Goal: Task Accomplishment & Management: Complete application form

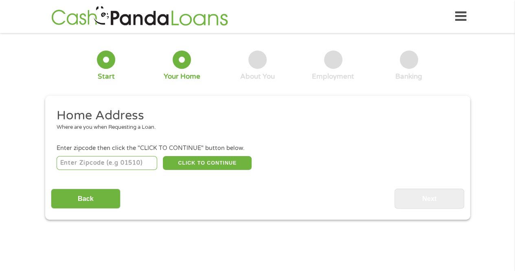
click at [89, 159] on input "number" at bounding box center [107, 163] width 101 height 14
type input "78934"
click at [222, 163] on button "CLICK TO CONTINUE" at bounding box center [207, 163] width 89 height 14
type input "78934"
type input "Columbus"
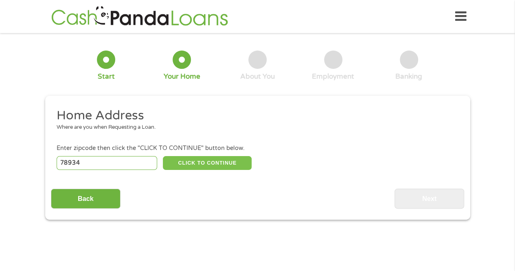
select select "[US_STATE]"
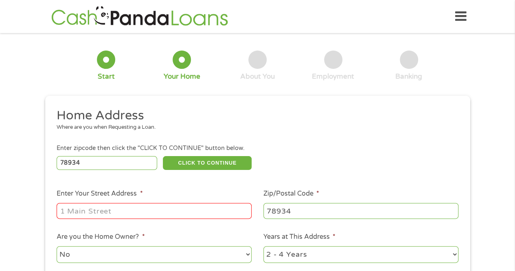
click at [88, 208] on input "Enter Your Street Address *" at bounding box center [154, 210] width 195 height 15
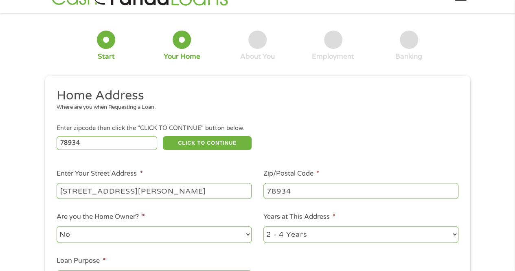
scroll to position [41, 0]
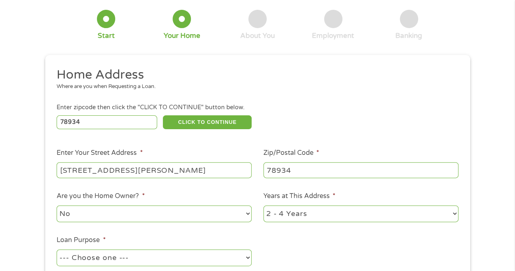
type input "[STREET_ADDRESS][PERSON_NAME]"
click at [245, 214] on select "No Yes" at bounding box center [154, 213] width 195 height 17
select select "yes"
click at [57, 206] on select "No Yes" at bounding box center [154, 213] width 195 height 17
click at [455, 213] on select "1 Year or less 1 - 2 Years 2 - 4 Years Over 4 Years" at bounding box center [361, 213] width 195 height 17
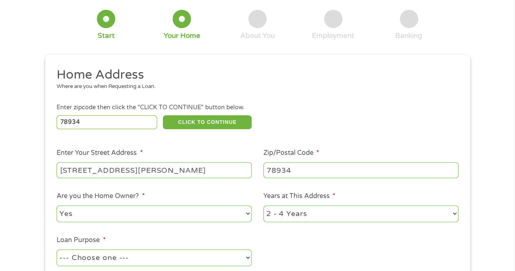
select select "60months"
click at [264, 206] on select "1 Year or less 1 - 2 Years 2 - 4 Years Over 4 Years" at bounding box center [361, 213] width 195 height 17
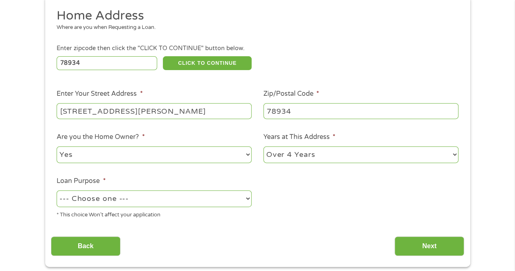
scroll to position [122, 0]
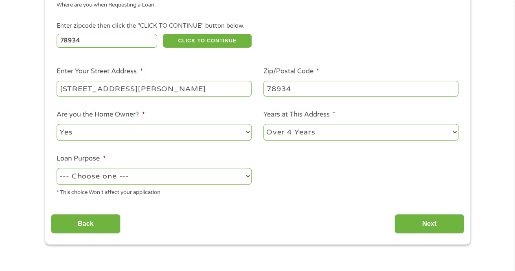
click at [136, 176] on select "--- Choose one --- Pay Bills Debt Consolidation Home Improvement Major Purchase…" at bounding box center [154, 176] width 195 height 17
select select "medicalexpenses"
click at [57, 168] on select "--- Choose one --- Pay Bills Debt Consolidation Home Improvement Major Purchase…" at bounding box center [154, 176] width 195 height 17
click at [424, 221] on input "Next" at bounding box center [430, 224] width 70 height 20
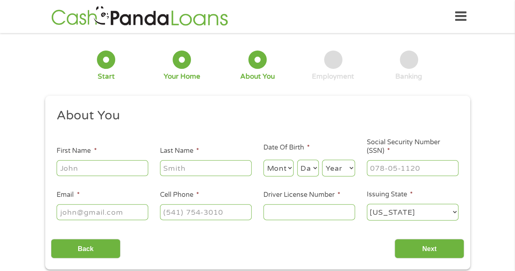
scroll to position [0, 0]
click at [79, 171] on input "First Name *" at bounding box center [103, 167] width 92 height 15
type input "[PERSON_NAME]"
select select "11"
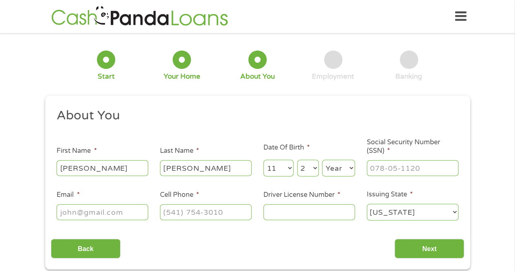
select select "28"
click at [351, 168] on select "Year [DATE] 2006 2005 2004 2003 2002 2001 2000 1999 1998 1997 1996 1995 1994 19…" at bounding box center [338, 168] width 33 height 17
select select "1960"
click at [322, 160] on select "Year [DATE] 2006 2005 2004 2003 2002 2001 2000 1999 1998 1997 1996 1995 1994 19…" at bounding box center [338, 168] width 33 height 17
click at [381, 167] on input "___-__-____" at bounding box center [413, 167] width 92 height 15
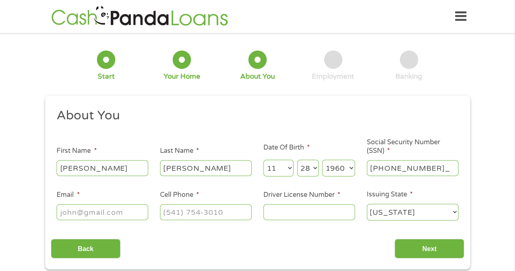
type input "287-62-8215"
click at [86, 209] on input "Email *" at bounding box center [103, 211] width 92 height 15
type input "[PERSON_NAME][EMAIL_ADDRESS][PERSON_NAME][DOMAIN_NAME]"
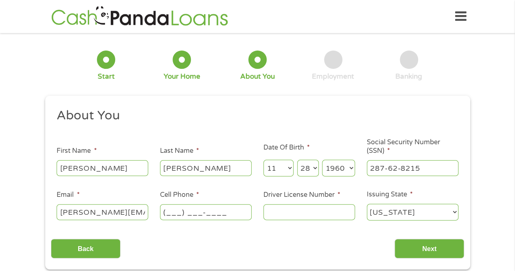
click at [176, 214] on input "(___) ___-____" at bounding box center [206, 211] width 92 height 15
type input "[PHONE_NUMBER]"
click at [275, 217] on input "Driver License Number *" at bounding box center [310, 211] width 92 height 15
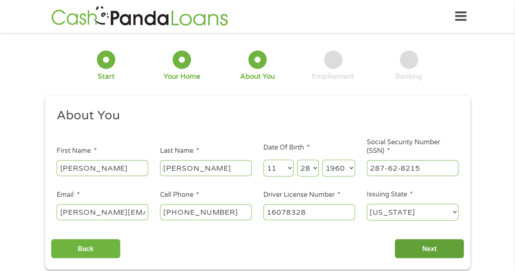
type input "16078328"
click at [436, 246] on input "Next" at bounding box center [430, 249] width 70 height 20
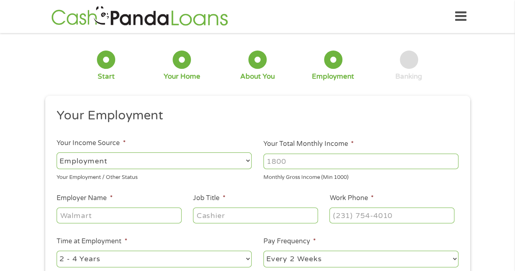
click at [248, 161] on select "--- Choose one --- Employment [DEMOGRAPHIC_DATA] Benefits" at bounding box center [154, 160] width 195 height 17
select select "benefits"
click at [57, 152] on select "--- Choose one --- Employment [DEMOGRAPHIC_DATA] Benefits" at bounding box center [154, 160] width 195 height 17
type input "Other"
type input "[PHONE_NUMBER]"
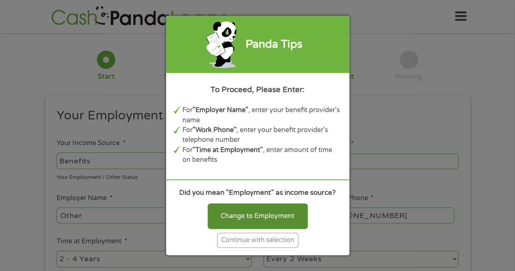
click at [240, 213] on div "Change to Employment" at bounding box center [258, 215] width 100 height 25
select select "fullTime"
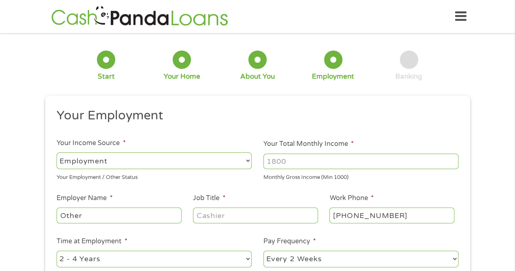
click at [296, 159] on input "Your Total Monthly Income *" at bounding box center [361, 161] width 195 height 15
drag, startPoint x: 291, startPoint y: 162, endPoint x: 268, endPoint y: 159, distance: 22.9
click at [268, 159] on input "1233" at bounding box center [361, 161] width 195 height 15
type input "3"
type input "2250"
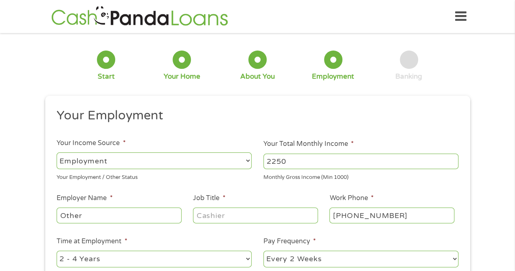
click at [88, 218] on input "Other" at bounding box center [119, 214] width 125 height 15
drag, startPoint x: 88, startPoint y: 213, endPoint x: 25, endPoint y: 213, distance: 63.1
click at [25, 213] on div "1 Start 2 Your Home 3 About You 4 Employment 5 Banking 6 This field is hidden w…" at bounding box center [257, 199] width 515 height 321
type input "Social Security Disability"
click at [207, 213] on input "Job Title *" at bounding box center [255, 214] width 125 height 15
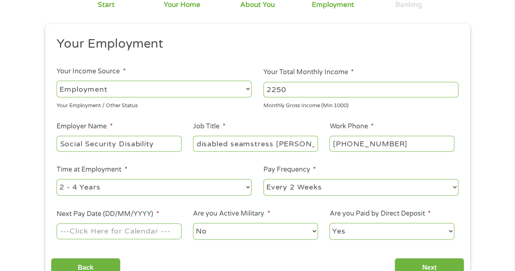
scroll to position [81, 0]
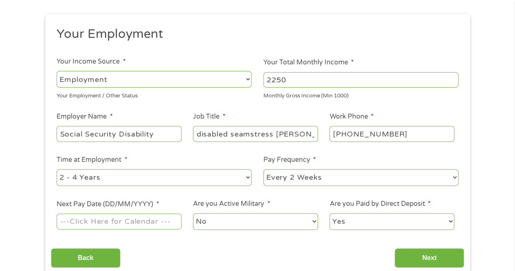
type input "disabled seamstress [PERSON_NAME]"
click at [248, 177] on select "--- Choose one --- 1 Year or less 1 - 2 Years 2 - 4 Years Over 4 Years" at bounding box center [154, 177] width 195 height 17
select select "60months"
click at [57, 169] on select "--- Choose one --- 1 Year or less 1 - 2 Years 2 - 4 Years Over 4 Years" at bounding box center [154, 177] width 195 height 17
click at [456, 176] on select "--- Choose one --- Every 2 Weeks Every Week Monthly Semi-Monthly" at bounding box center [361, 177] width 195 height 17
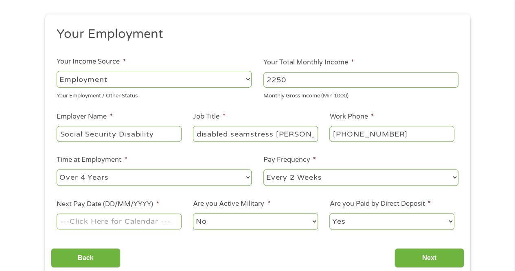
select select "monthly"
click at [264, 169] on select "--- Choose one --- Every 2 Weeks Every Week Monthly Semi-Monthly" at bounding box center [361, 177] width 195 height 17
click at [76, 218] on input "Next Pay Date (DD/MM/YYYY) *" at bounding box center [119, 220] width 125 height 15
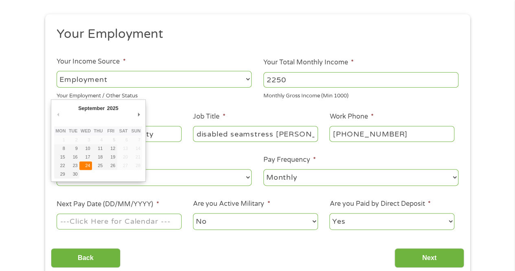
type input "[DATE]"
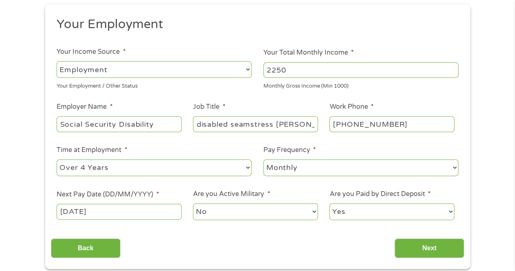
scroll to position [204, 0]
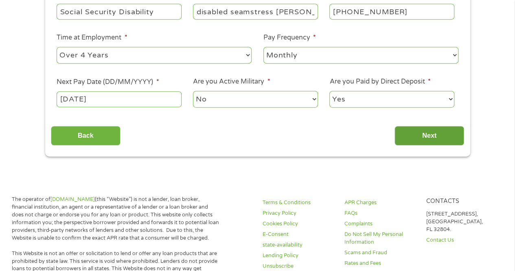
click at [430, 134] on input "Next" at bounding box center [430, 136] width 70 height 20
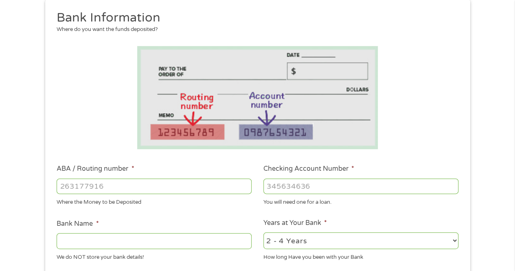
scroll to position [122, 0]
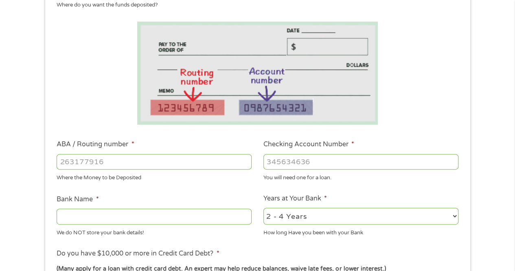
click at [68, 162] on input "ABA / Routing number *" at bounding box center [154, 161] width 195 height 15
type input "113111077"
type input "INDUSTRY STATE BANK"
type input "113111077"
type input "300014123"
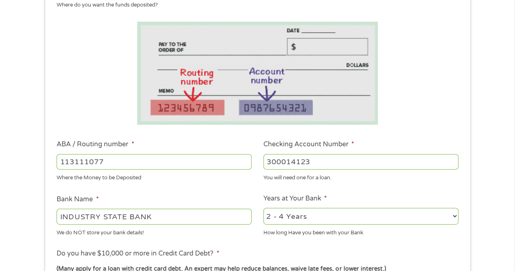
click at [453, 216] on select "2 - 4 Years 6 - 12 Months 1 - 2 Years Over 4 Years" at bounding box center [361, 216] width 195 height 17
select select "12months"
click at [264, 208] on select "2 - 4 Years 6 - 12 Months 1 - 2 Years Over 4 Years" at bounding box center [361, 216] width 195 height 17
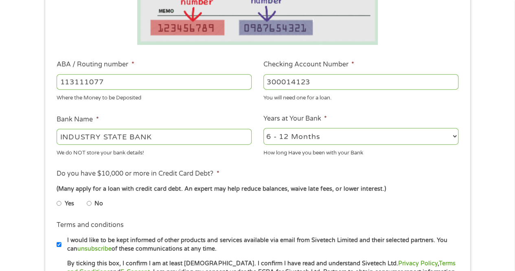
scroll to position [204, 0]
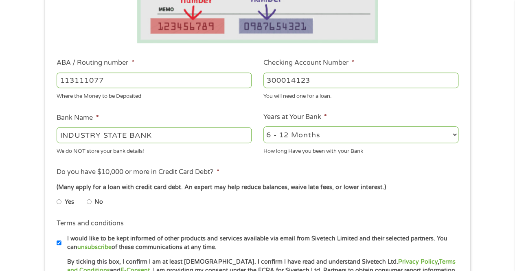
click at [57, 202] on input "Yes" at bounding box center [59, 201] width 5 height 13
radio input "true"
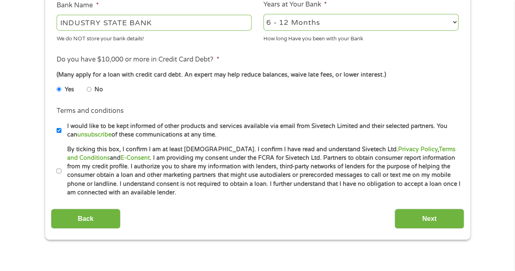
scroll to position [326, 0]
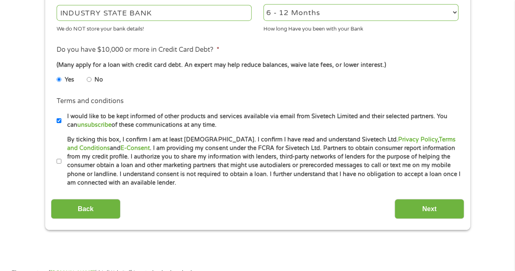
click at [57, 161] on input "By ticking this box, I confirm I am at least [DEMOGRAPHIC_DATA]. I confirm I ha…" at bounding box center [59, 161] width 5 height 13
checkbox input "true"
click at [429, 208] on input "Next" at bounding box center [430, 209] width 70 height 20
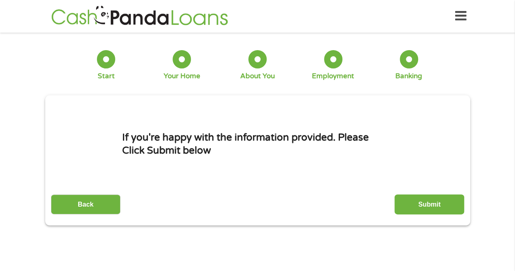
scroll to position [0, 0]
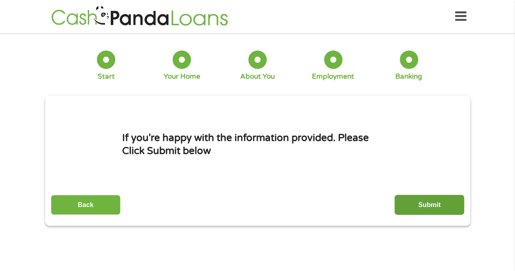
click at [433, 203] on input "Submit" at bounding box center [430, 205] width 70 height 20
